Goal: Check status: Check status

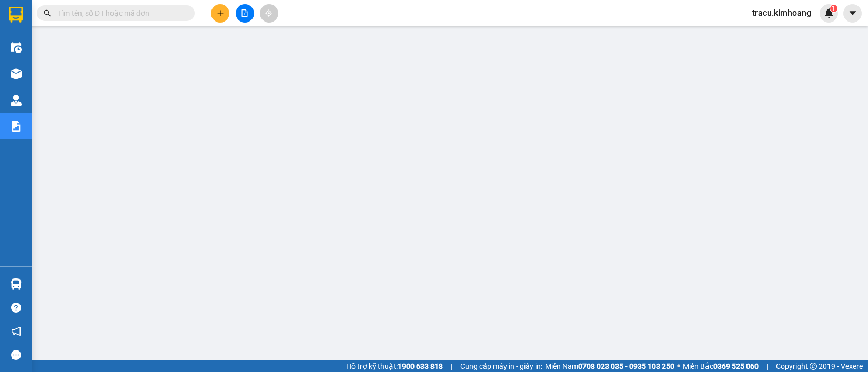
click at [140, 12] on input "text" at bounding box center [120, 13] width 124 height 12
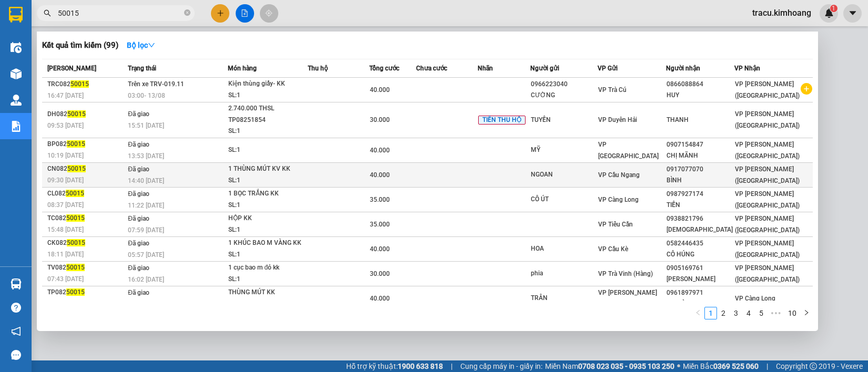
scroll to position [32, 0]
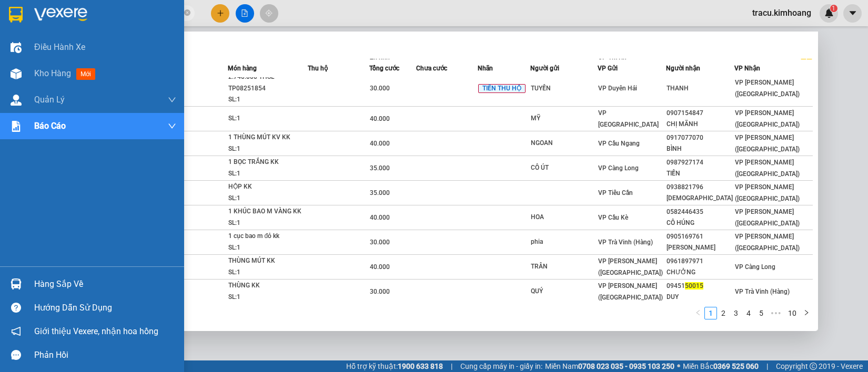
type input "50015"
click at [58, 279] on div "Hàng sắp về" at bounding box center [105, 285] width 142 height 16
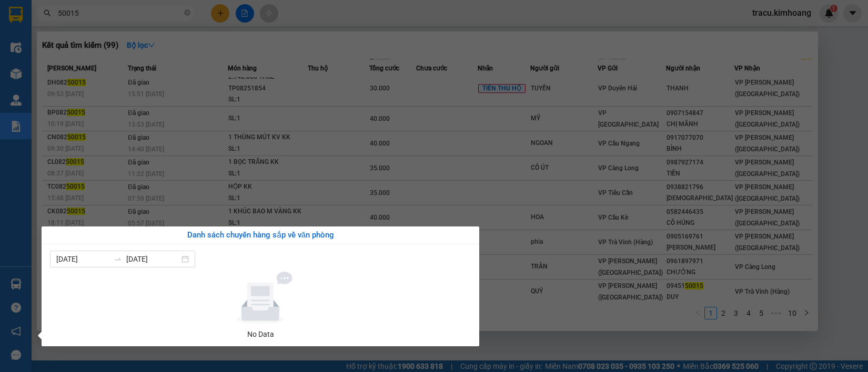
click at [27, 258] on div "Điều hành xe Kho hàng mới Quản [PERSON_NAME] lý chuyến Quản lý khách hàng mới B…" at bounding box center [16, 186] width 32 height 372
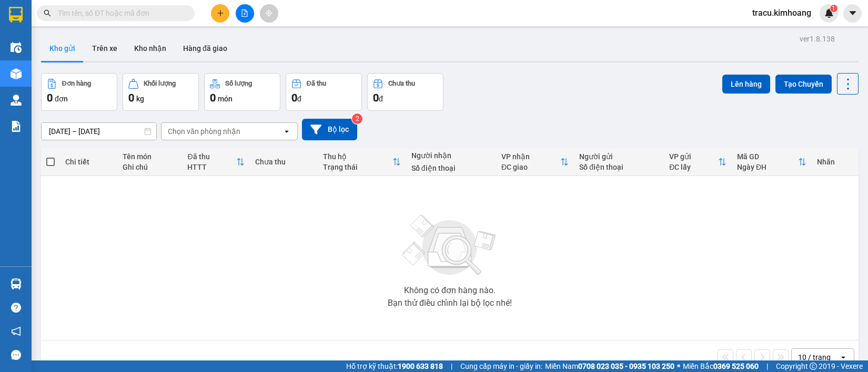
click at [118, 16] on input "text" at bounding box center [120, 13] width 124 height 12
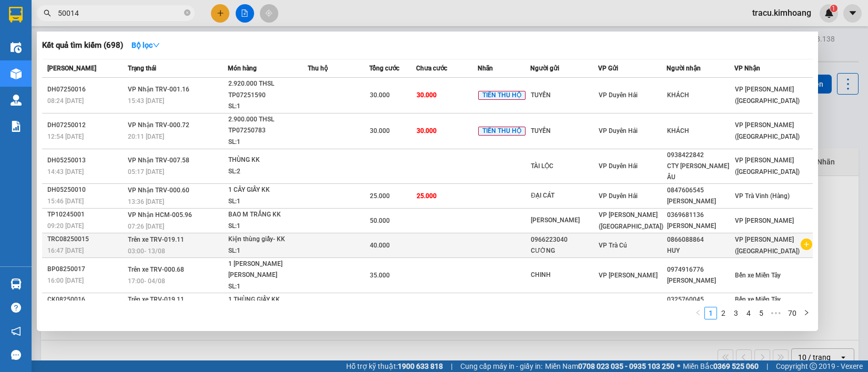
scroll to position [43, 0]
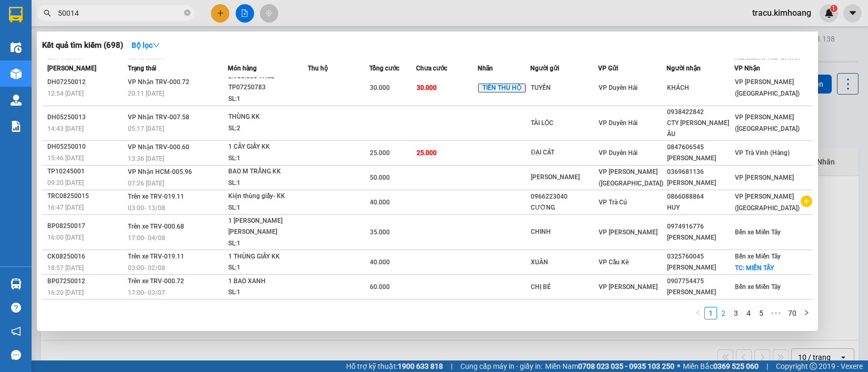
type input "50014"
click at [723, 316] on link "2" at bounding box center [723, 314] width 12 height 12
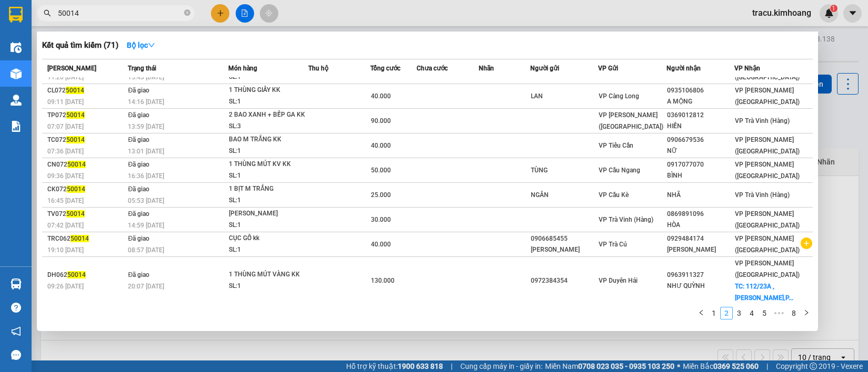
scroll to position [30, 0]
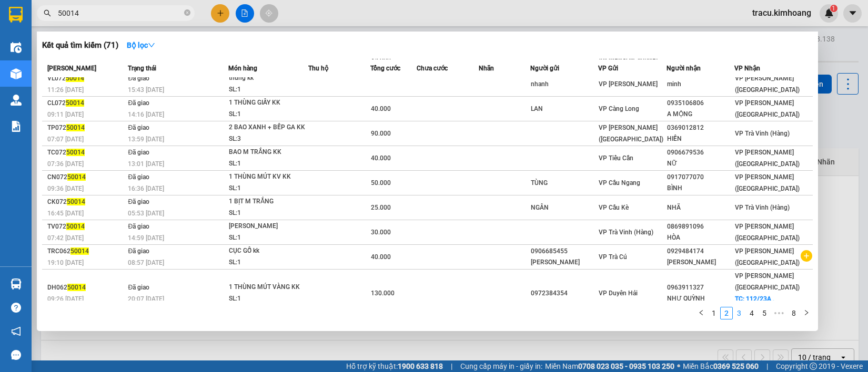
click at [735, 314] on link "3" at bounding box center [739, 314] width 12 height 12
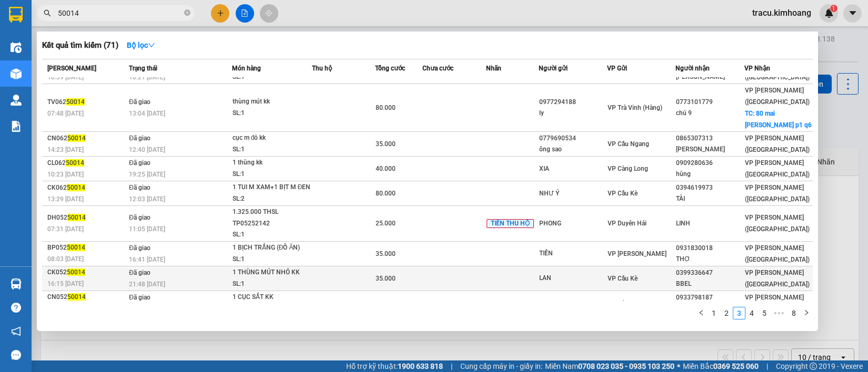
scroll to position [0, 0]
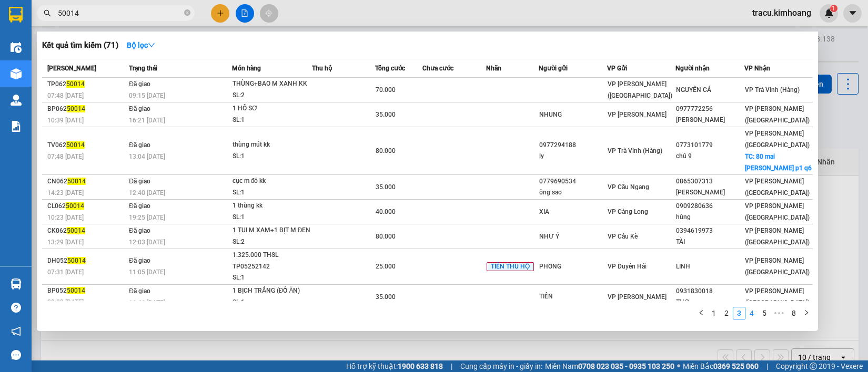
click at [748, 317] on link "4" at bounding box center [752, 314] width 12 height 12
